Goal: Task Accomplishment & Management: Manage account settings

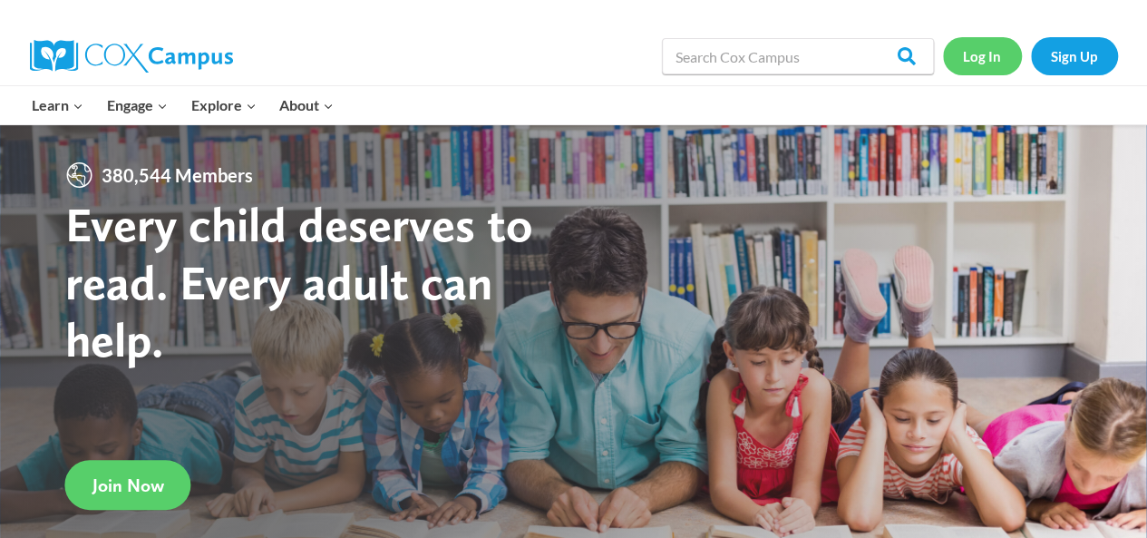
click at [996, 55] on link "Log In" at bounding box center [982, 55] width 79 height 37
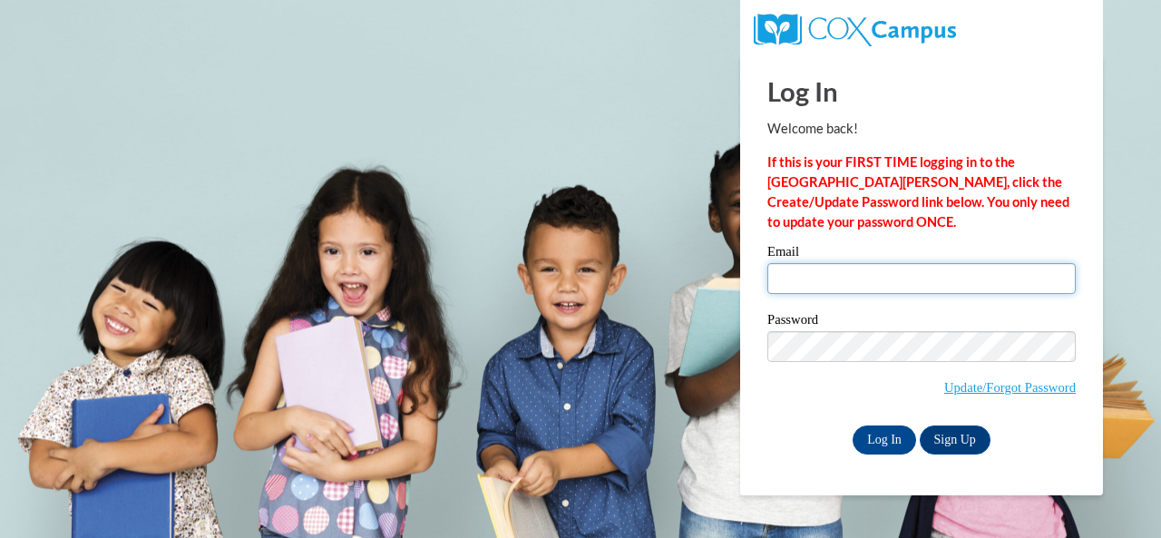
click at [903, 275] on input "Email" at bounding box center [921, 278] width 308 height 31
type input "e045676@muscogee.k12.ga.us"
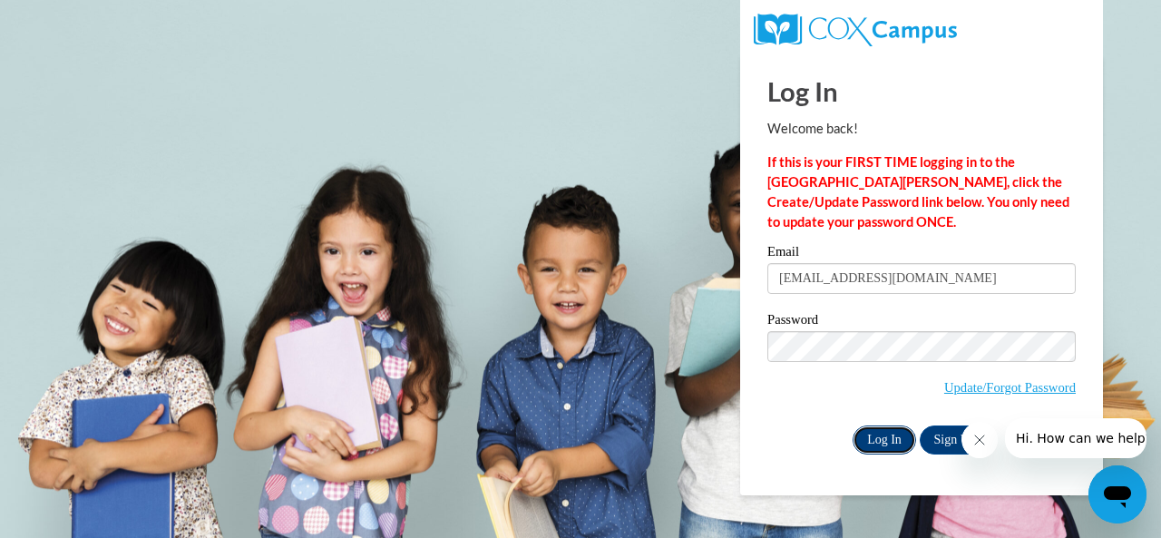
click at [869, 447] on input "Log In" at bounding box center [883, 439] width 63 height 29
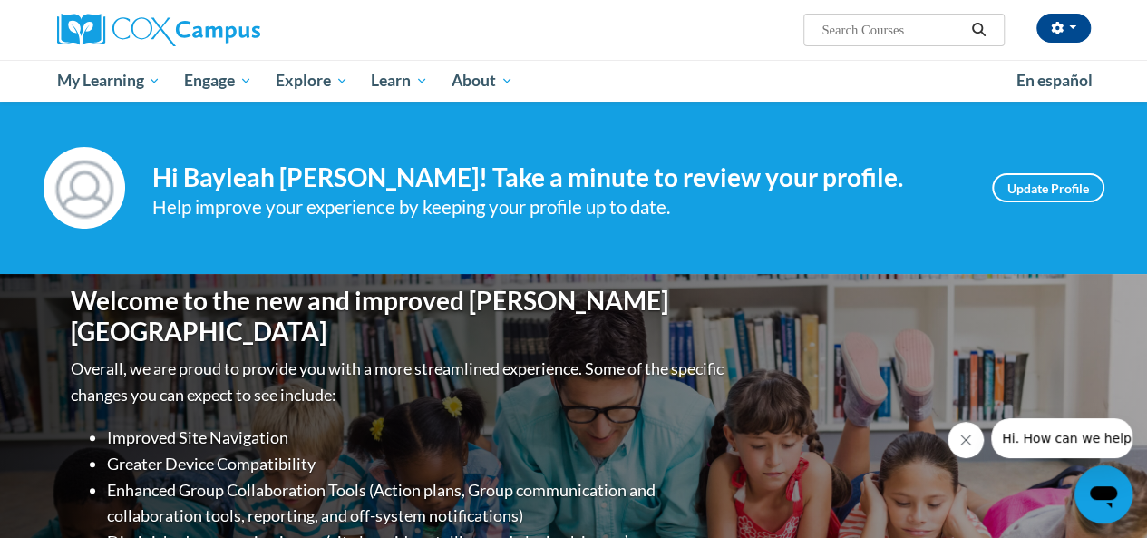
click at [1043, 171] on div "Your profile Hi Bayleah Hurst! Take a minute to review your profile. Help impro…" at bounding box center [574, 188] width 1061 height 82
click at [1045, 182] on link "Update Profile" at bounding box center [1048, 187] width 112 height 29
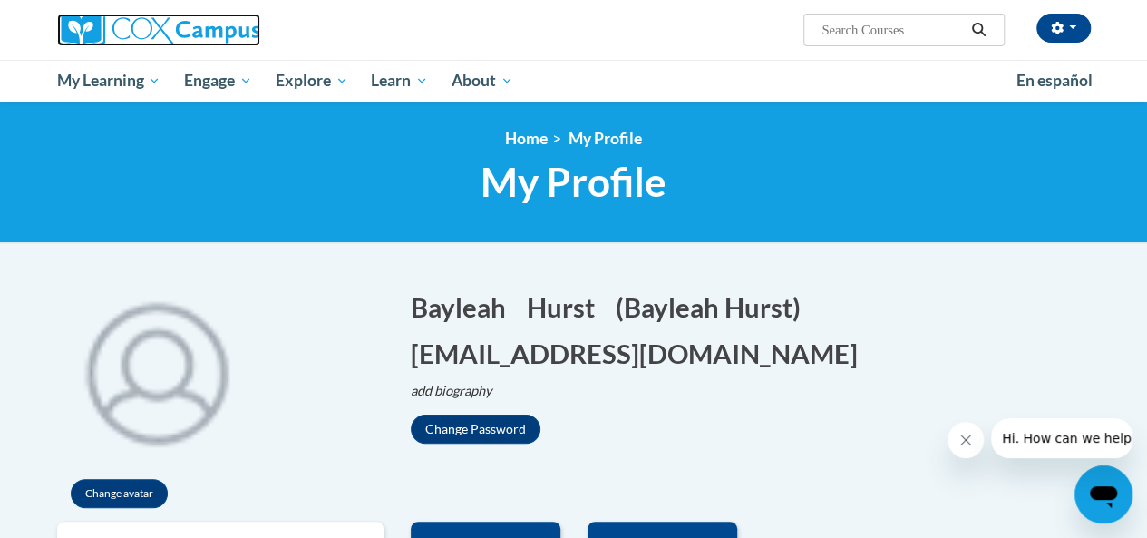
click at [178, 20] on img at bounding box center [158, 30] width 203 height 33
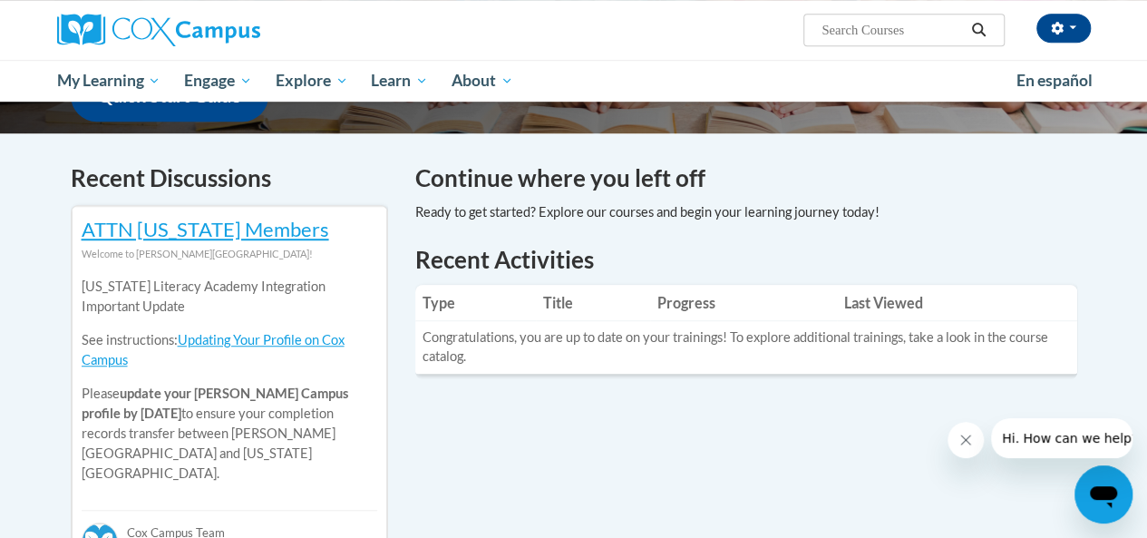
scroll to position [544, 0]
